Goal: Transaction & Acquisition: Purchase product/service

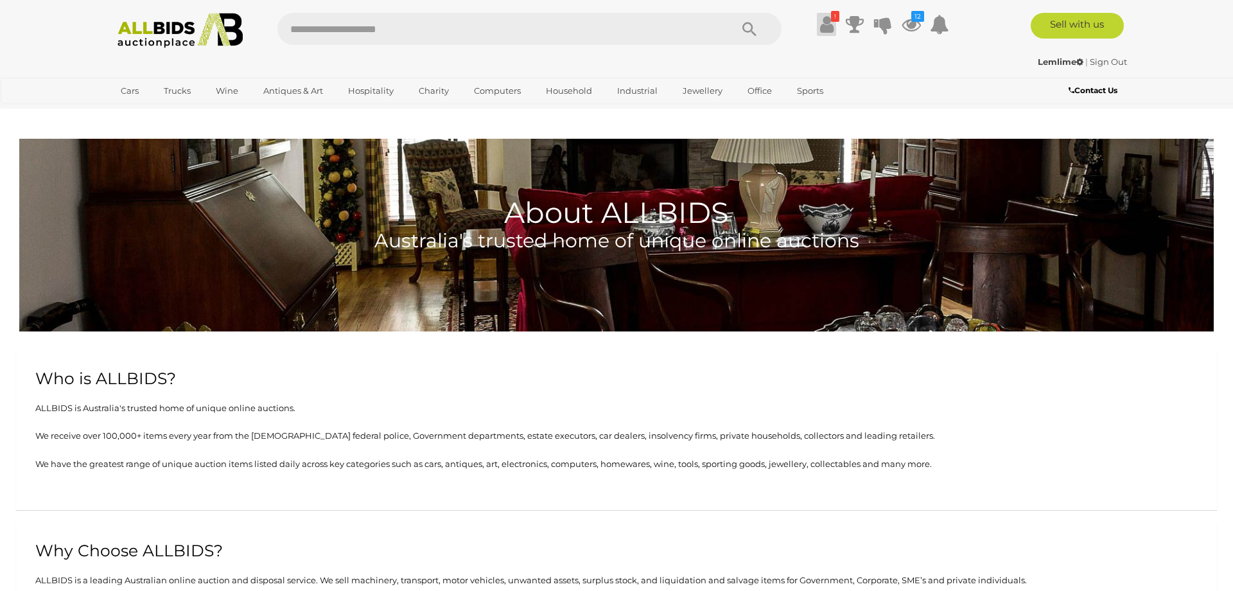
click at [830, 28] on icon at bounding box center [826, 24] width 13 height 23
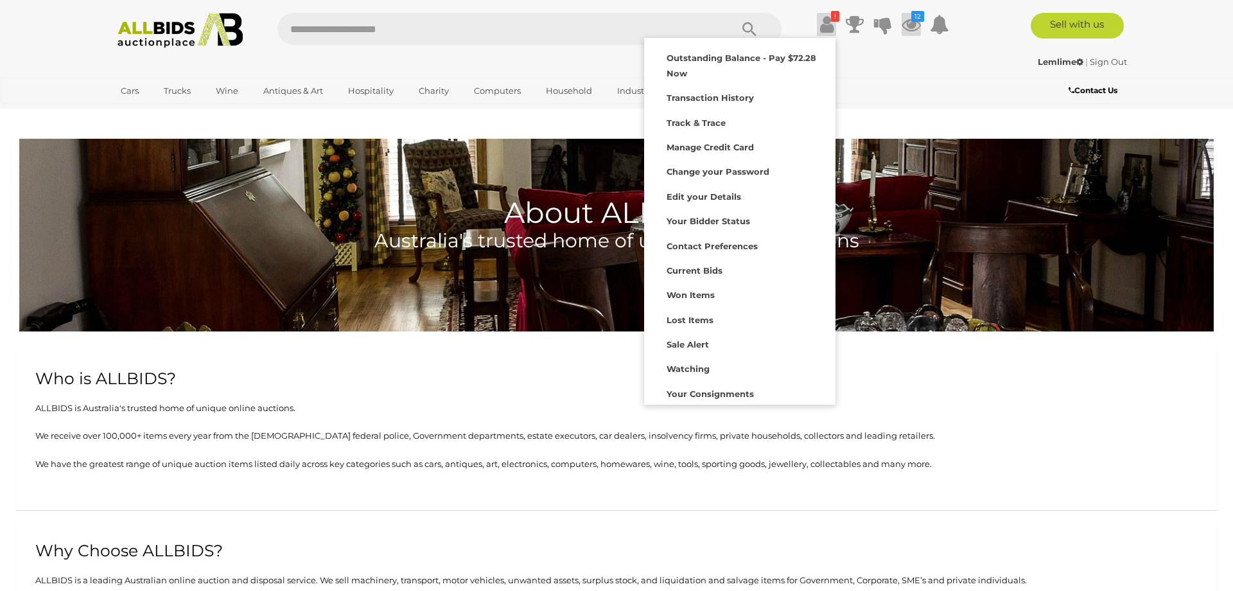
click at [911, 27] on icon at bounding box center [911, 24] width 19 height 23
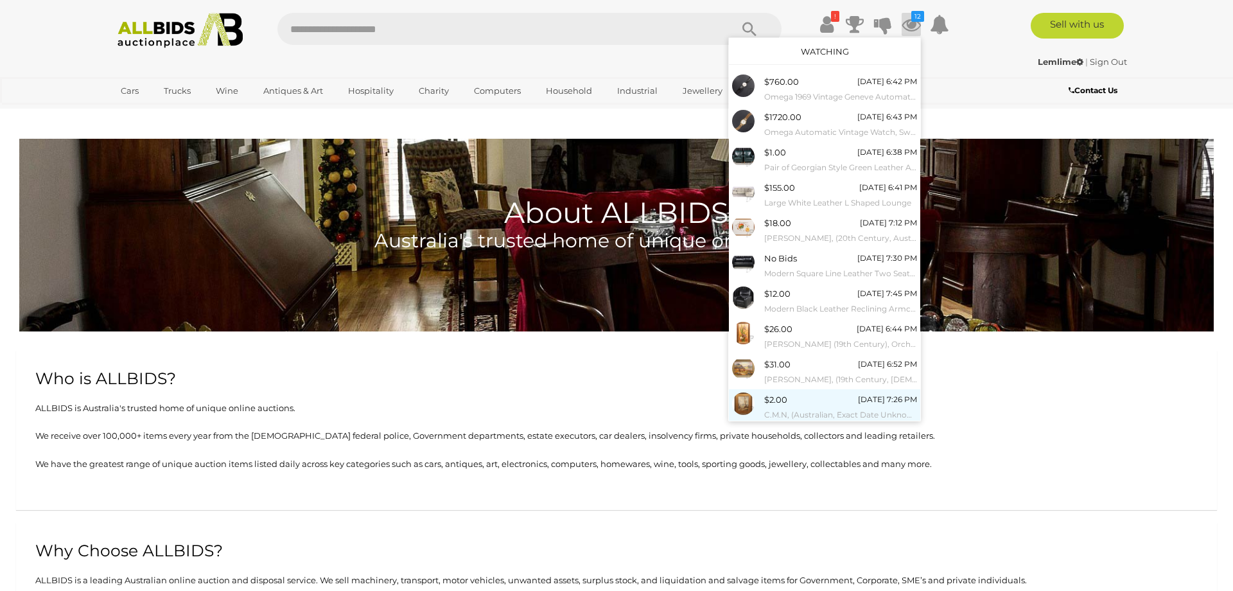
scroll to position [26, 0]
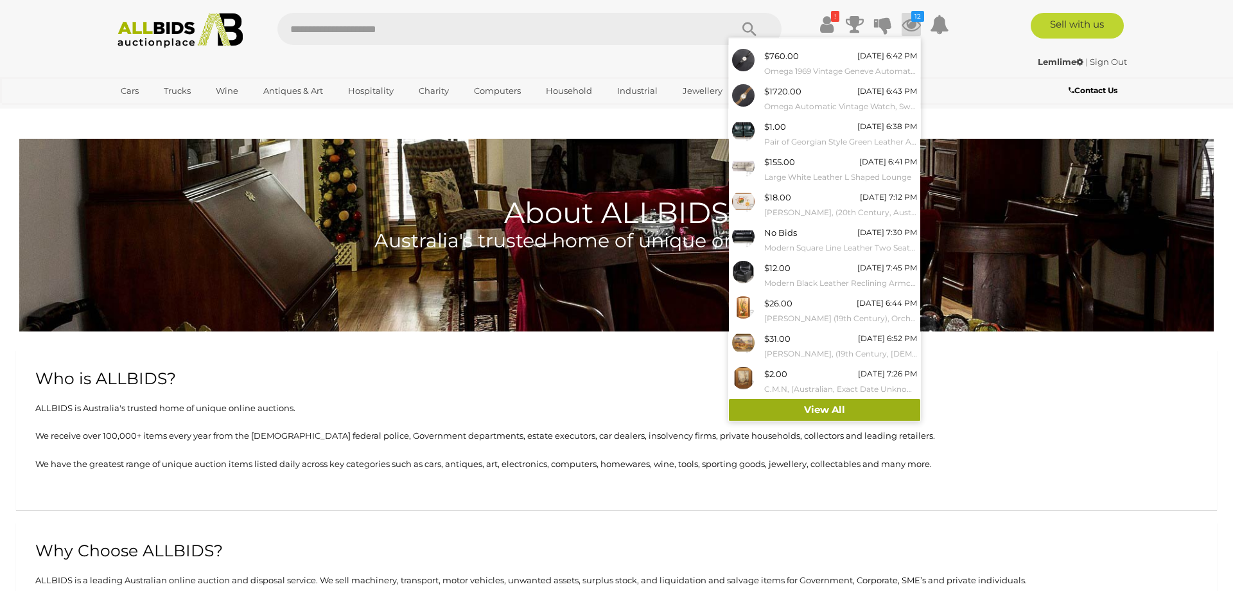
click at [827, 411] on link "View All" at bounding box center [824, 410] width 191 height 22
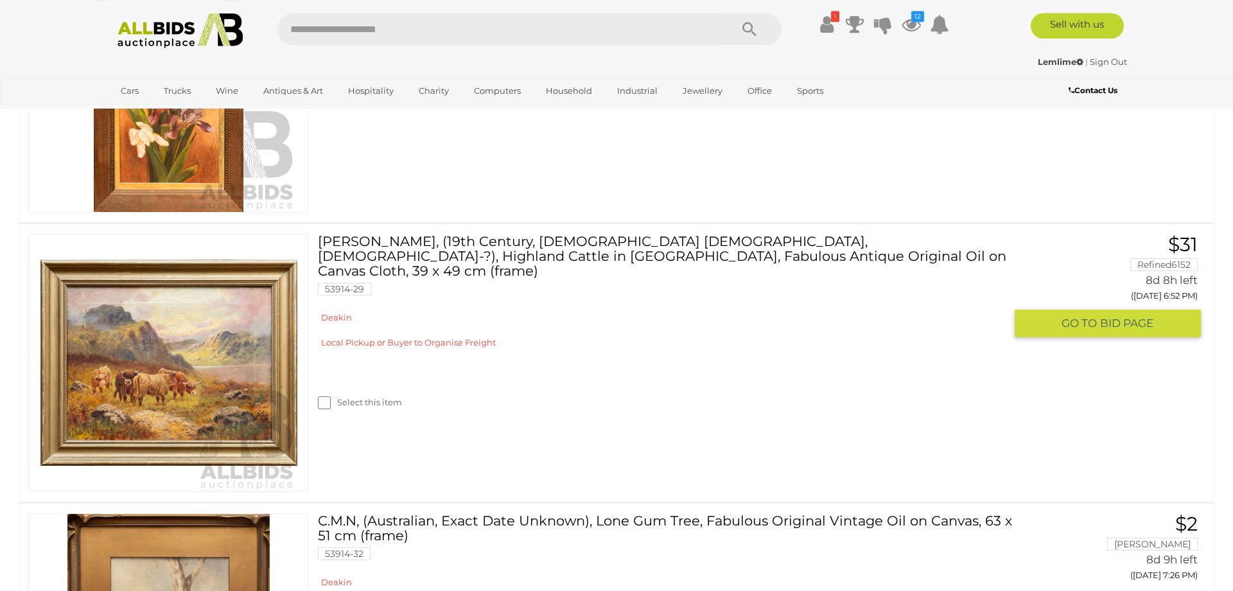
scroll to position [2424, 0]
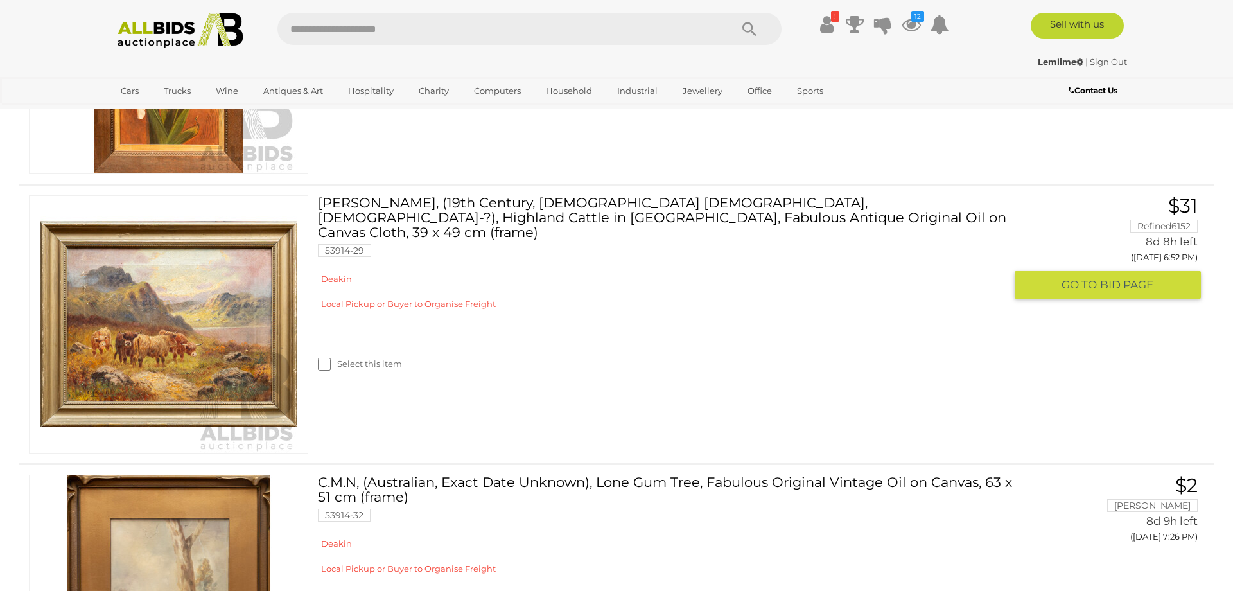
click at [209, 380] on img at bounding box center [168, 324] width 257 height 257
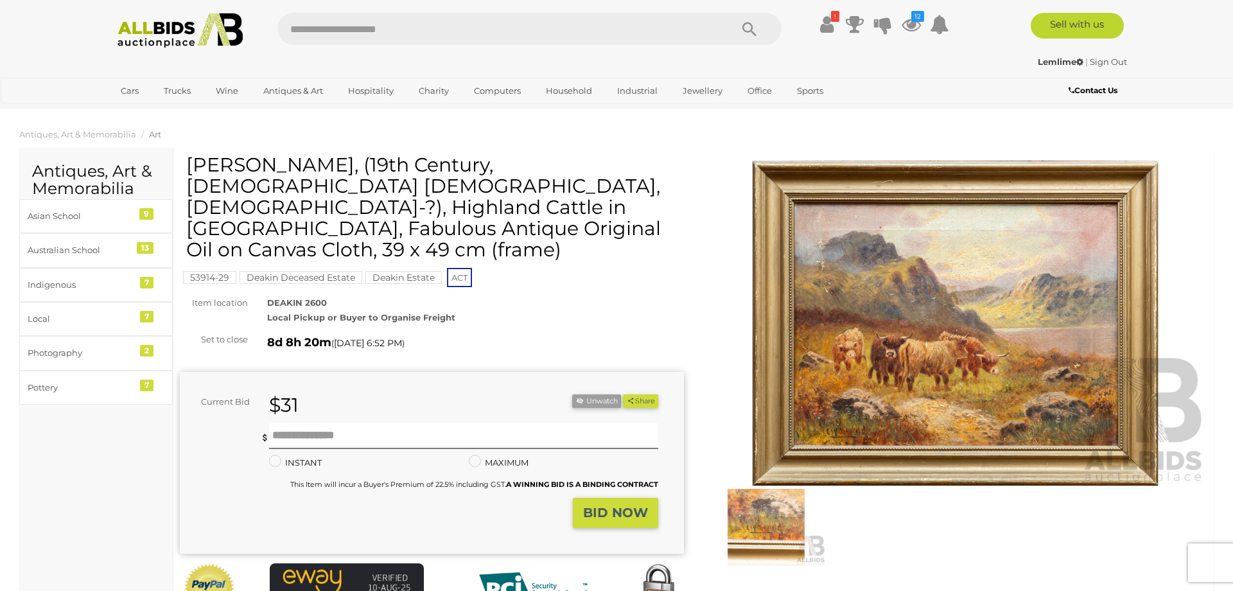
click at [885, 391] on img at bounding box center [955, 323] width 504 height 325
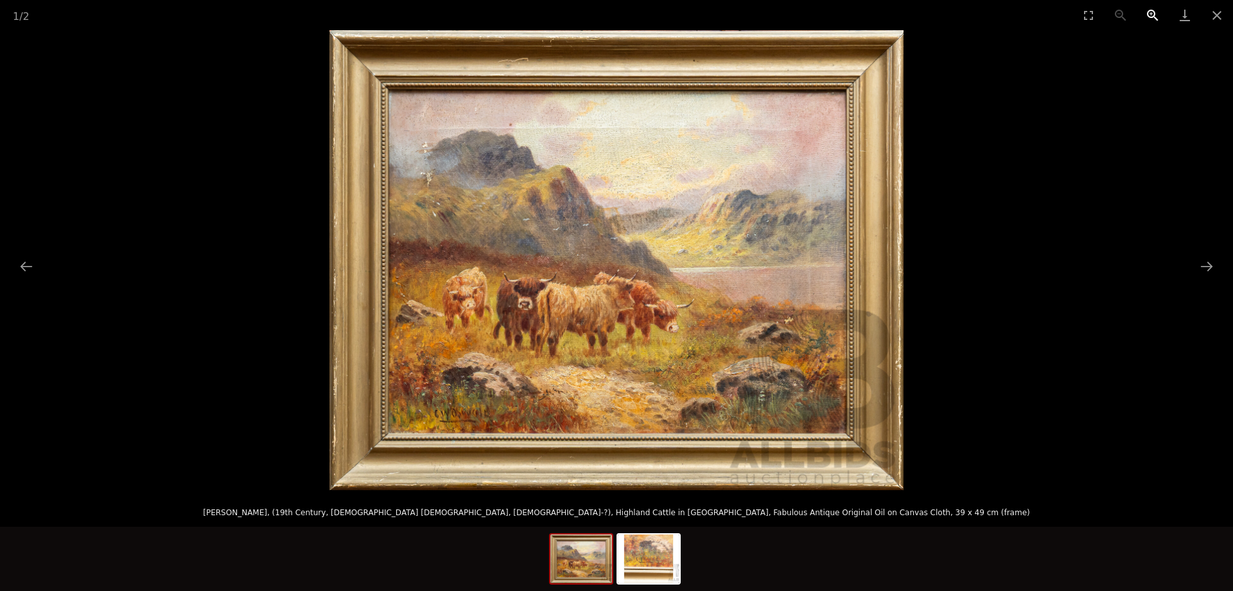
click at [1150, 13] on button "Zoom in" at bounding box center [1153, 15] width 32 height 30
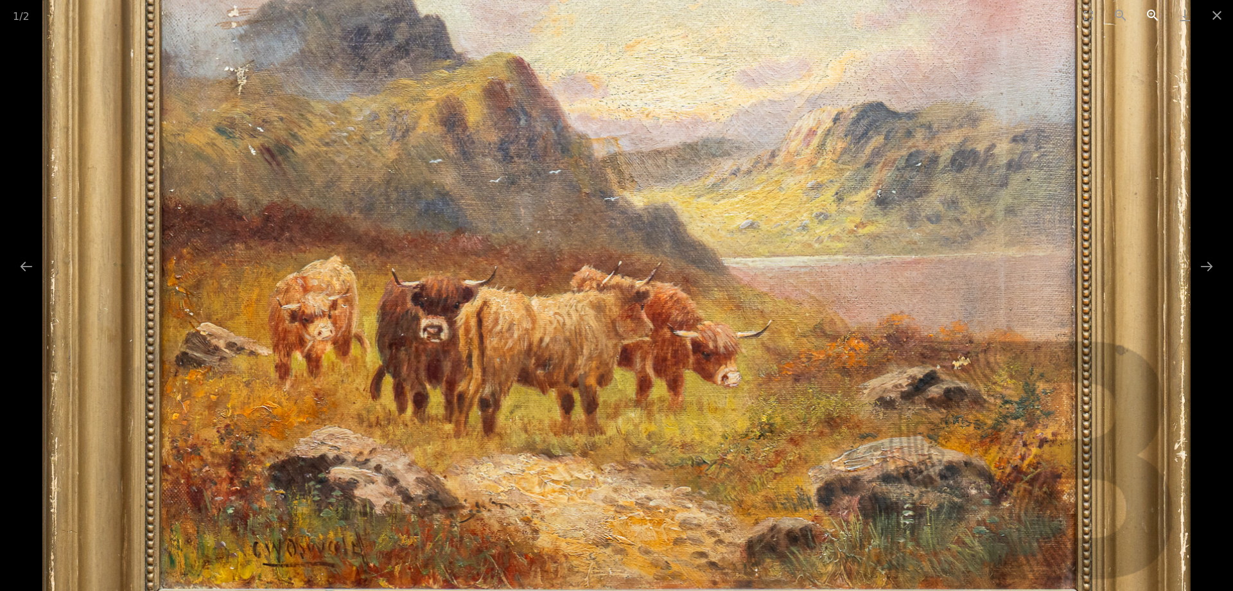
click at [1150, 13] on button "Zoom in" at bounding box center [1153, 15] width 32 height 30
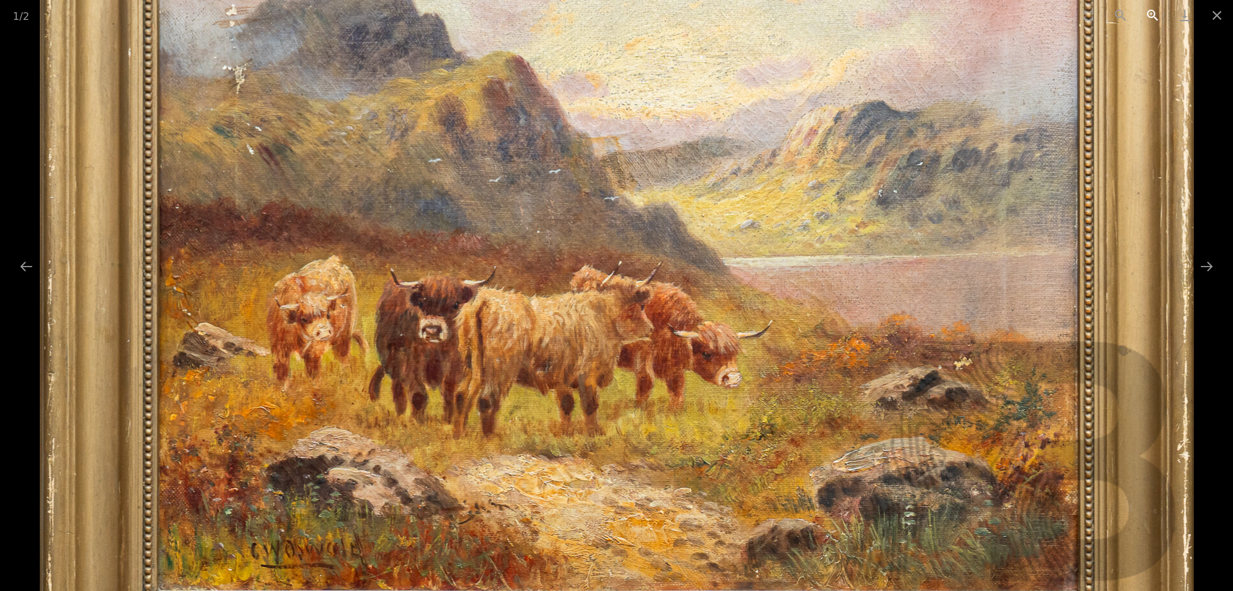
drag, startPoint x: 1150, startPoint y: 13, endPoint x: 1132, endPoint y: 30, distance: 25.4
click at [1150, 13] on button "Zoom in" at bounding box center [1153, 15] width 32 height 30
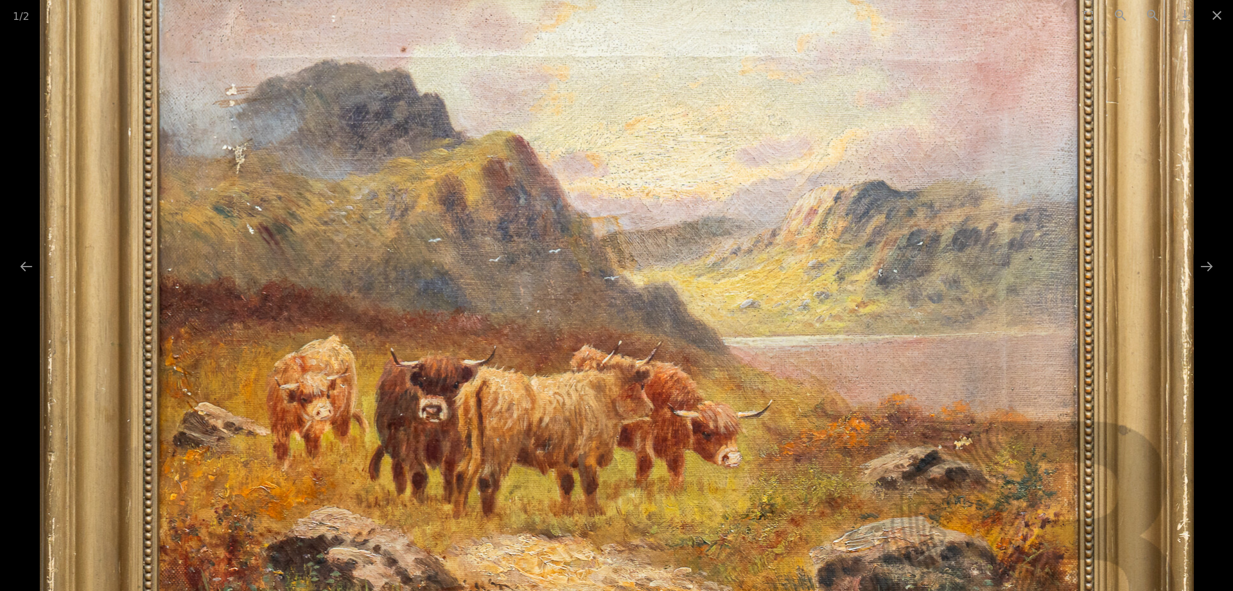
drag, startPoint x: 276, startPoint y: 135, endPoint x: 272, endPoint y: 231, distance: 96.4
click at [272, 231] on img at bounding box center [616, 322] width 1153 height 924
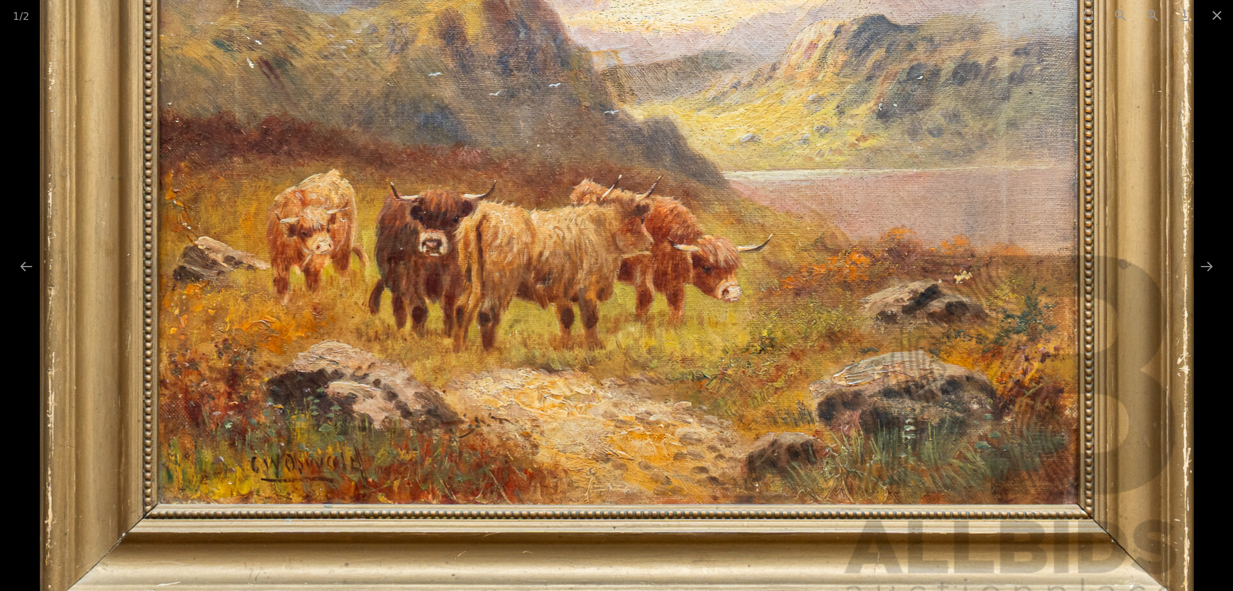
drag, startPoint x: 536, startPoint y: 376, endPoint x: 570, endPoint y: 193, distance: 186.9
click at [570, 193] on img at bounding box center [616, 156] width 1153 height 924
